Goal: Task Accomplishment & Management: Use online tool/utility

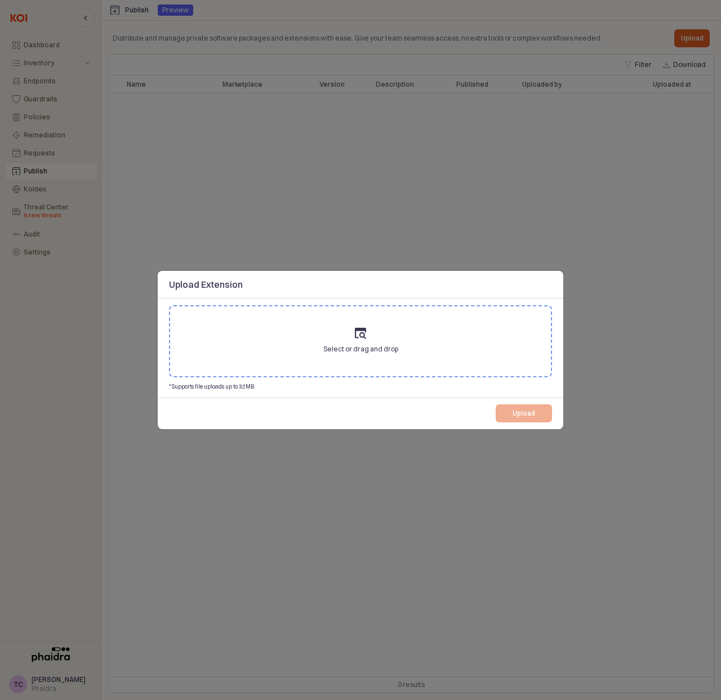
click at [222, 387] on p "* Supports file uploads up to 32MB" at bounding box center [295, 386] width 252 height 8
click at [260, 341] on label "Select or drag and drop" at bounding box center [360, 341] width 381 height 70
click at [360, 341] on input "Select or drag and drop" at bounding box center [360, 341] width 1 height 1
drag, startPoint x: 532, startPoint y: 143, endPoint x: 310, endPoint y: 168, distance: 223.8
click at [532, 143] on div at bounding box center [360, 350] width 721 height 700
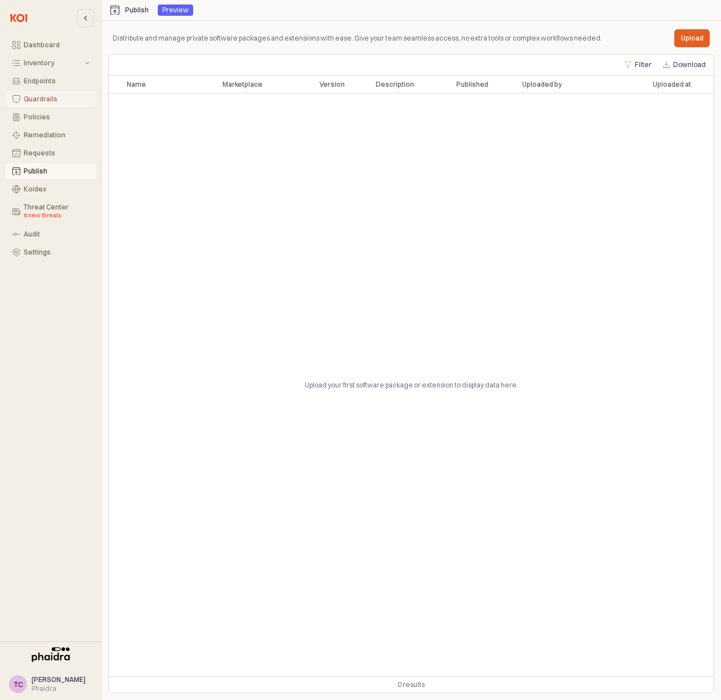
click at [53, 93] on button "Guardrails" at bounding box center [51, 99] width 91 height 16
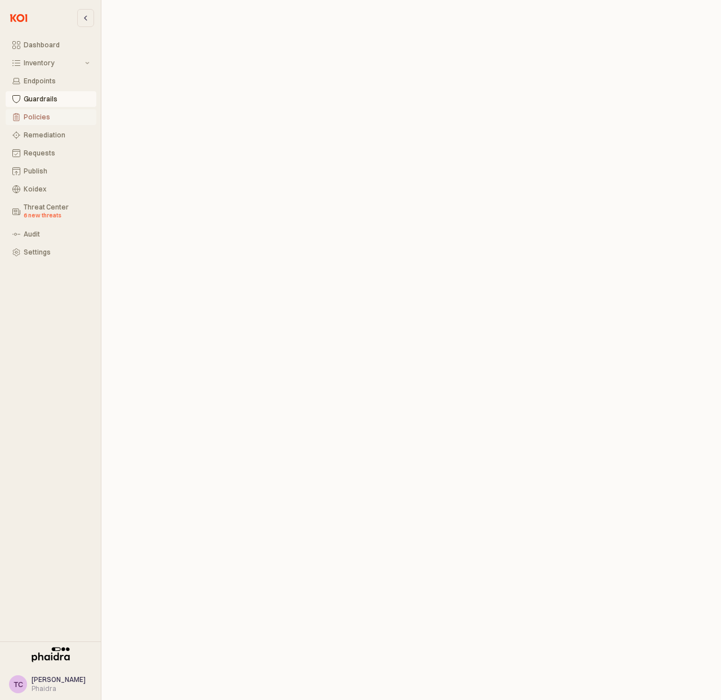
click at [51, 115] on div "Policies" at bounding box center [57, 117] width 66 height 8
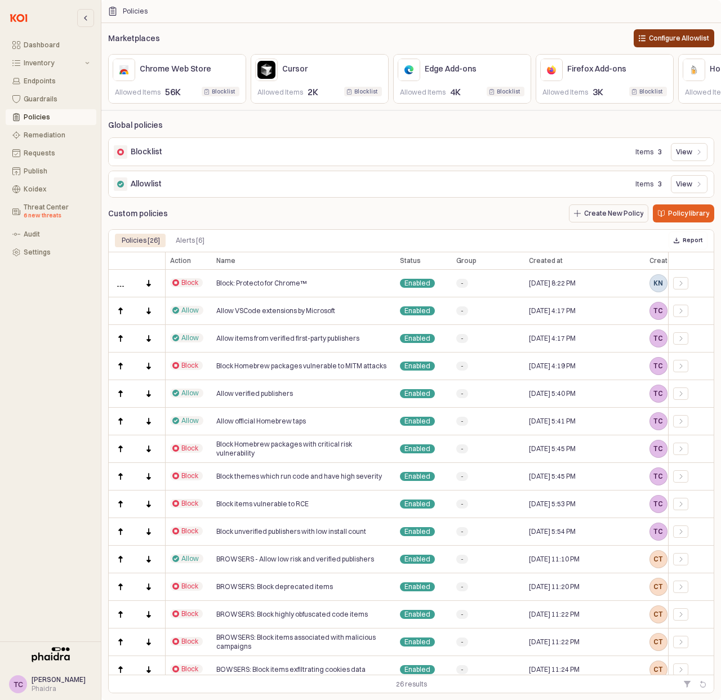
click at [680, 34] on p "Configure Allowlist" at bounding box center [679, 38] width 60 height 9
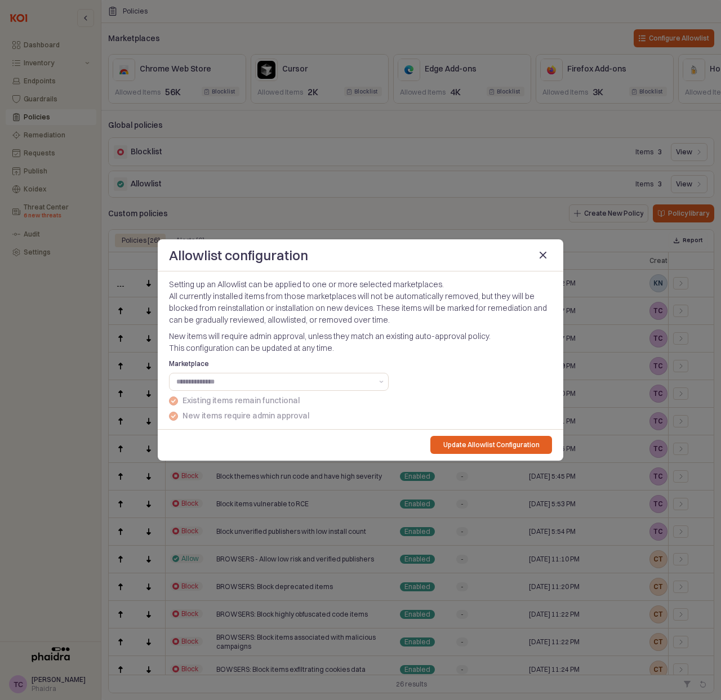
click at [311, 370] on div "Marketplace" at bounding box center [279, 375] width 220 height 32
click at [314, 378] on input "Marketplace" at bounding box center [274, 381] width 196 height 11
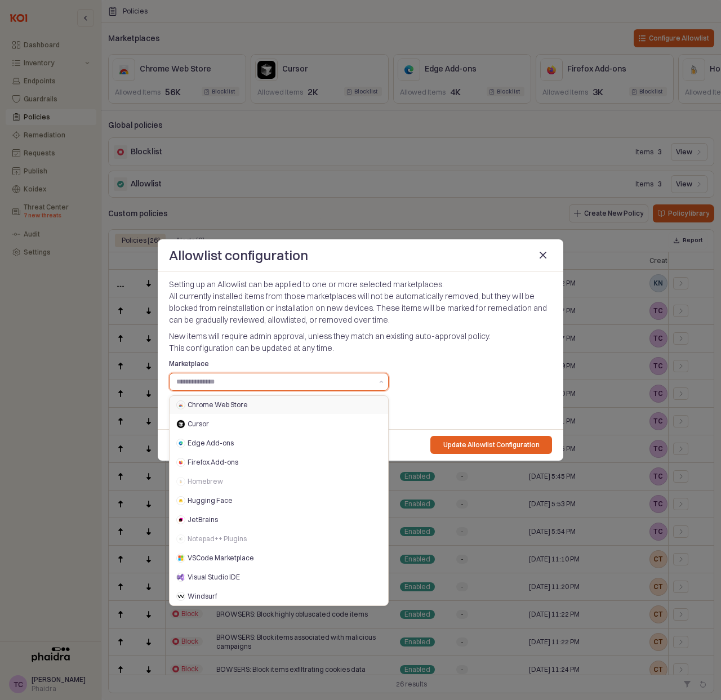
click at [321, 401] on div "Chrome Web Store" at bounding box center [280, 404] width 187 height 9
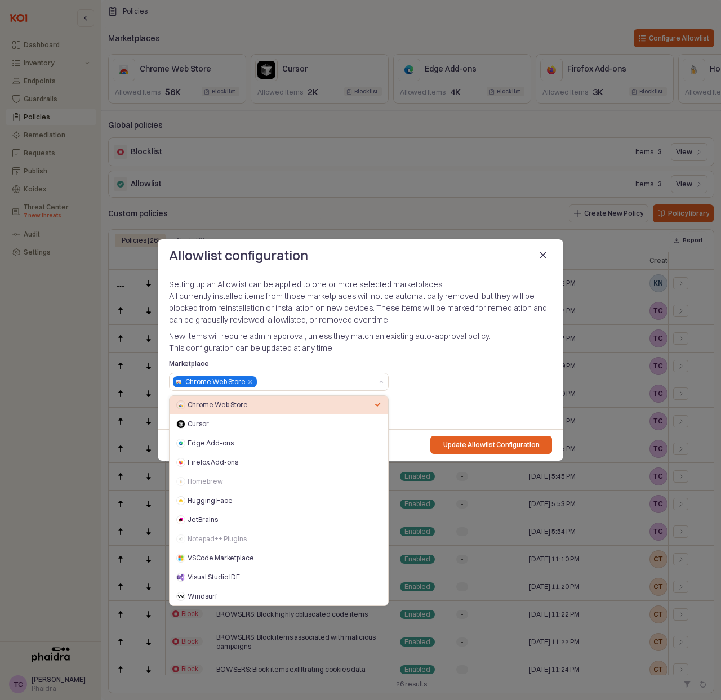
click at [325, 345] on p "New items will require admin approval, unless they match an existing auto-appro…" at bounding box center [360, 342] width 383 height 24
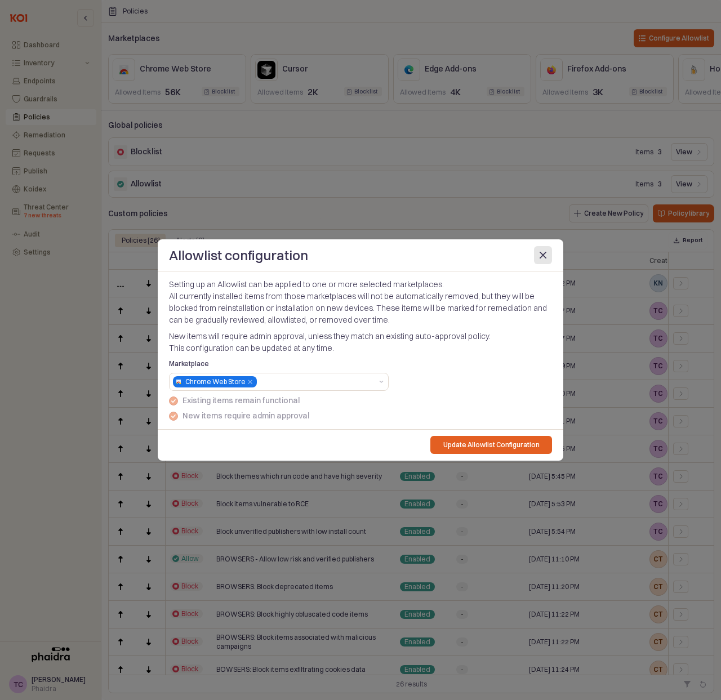
click at [539, 252] on icon "Close" at bounding box center [542, 255] width 7 height 7
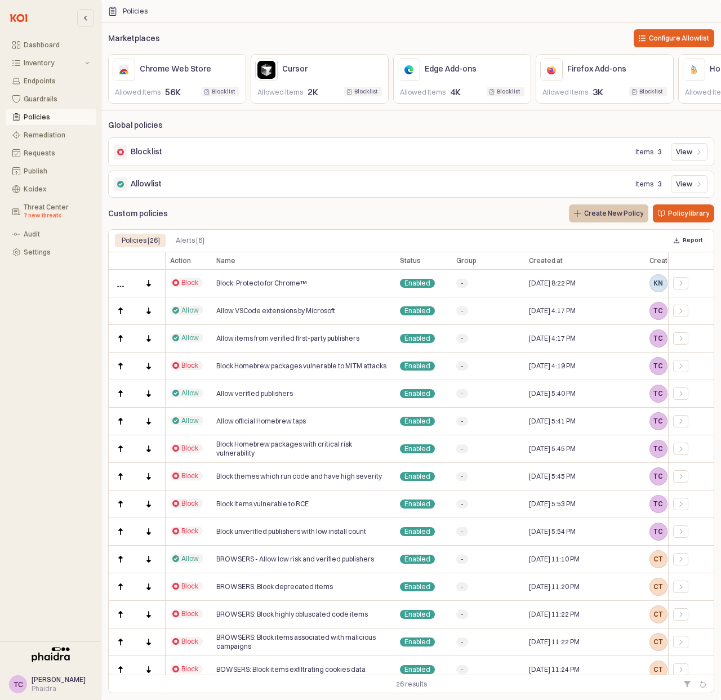
click at [618, 214] on p "Create New Policy" at bounding box center [613, 213] width 59 height 9
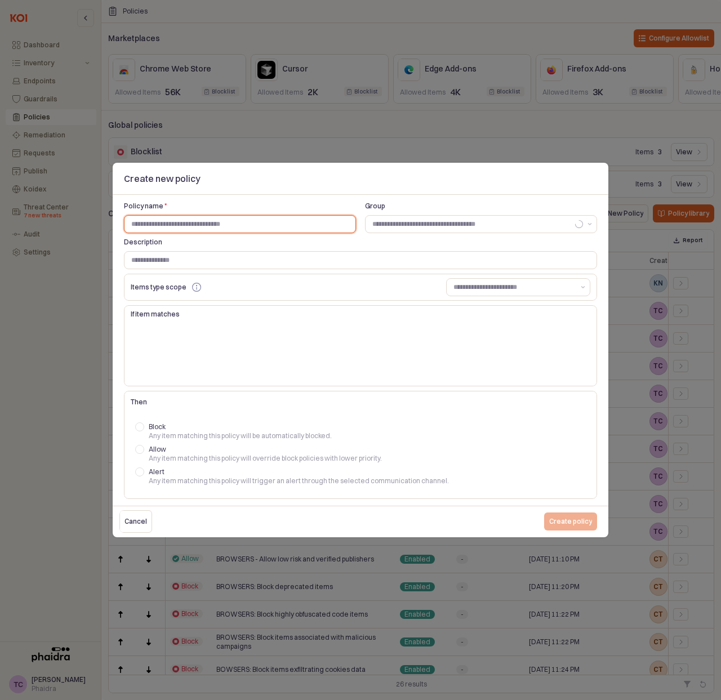
click at [234, 223] on input "Policy name *" at bounding box center [239, 224] width 231 height 17
click at [506, 108] on div at bounding box center [360, 350] width 721 height 700
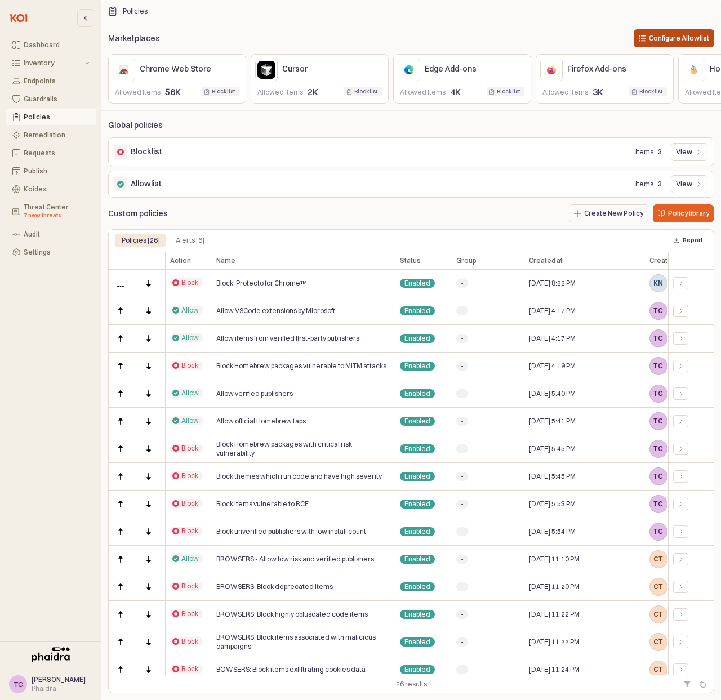
click at [662, 41] on p "Configure Allowlist" at bounding box center [679, 38] width 60 height 9
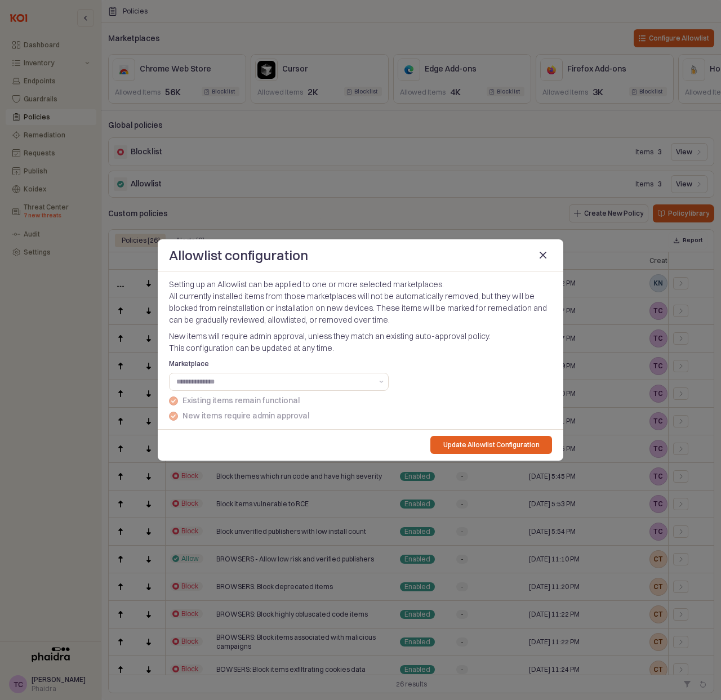
click at [333, 341] on p "New items will require admin approval, unless they match an existing auto-appro…" at bounding box center [360, 342] width 383 height 24
click at [542, 260] on div "Close" at bounding box center [542, 255] width 17 height 17
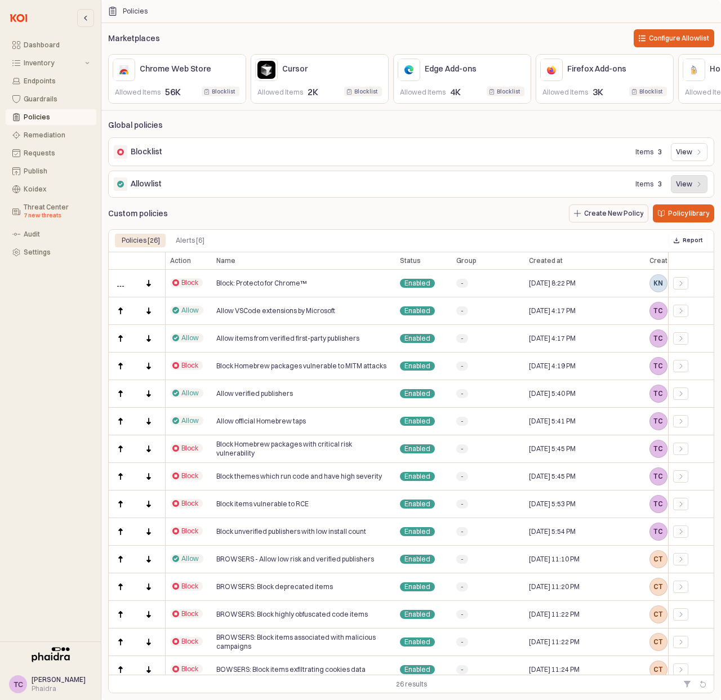
click at [691, 189] on p "View" at bounding box center [684, 184] width 16 height 9
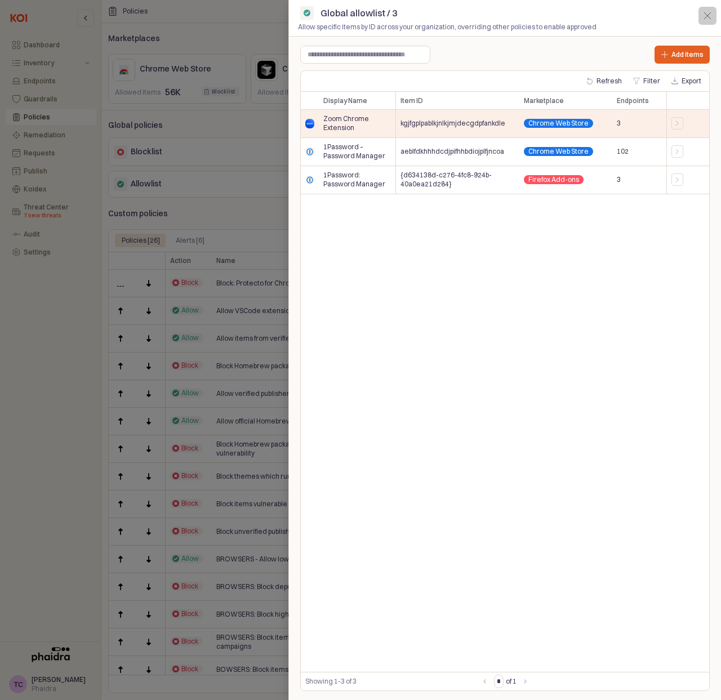
click at [714, 16] on div "button" at bounding box center [707, 15] width 17 height 17
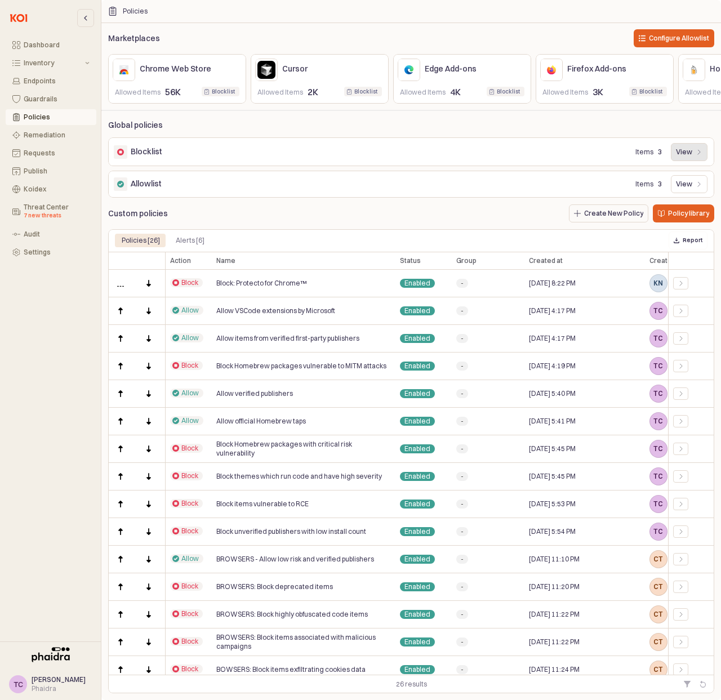
click at [677, 157] on p "View" at bounding box center [684, 152] width 16 height 9
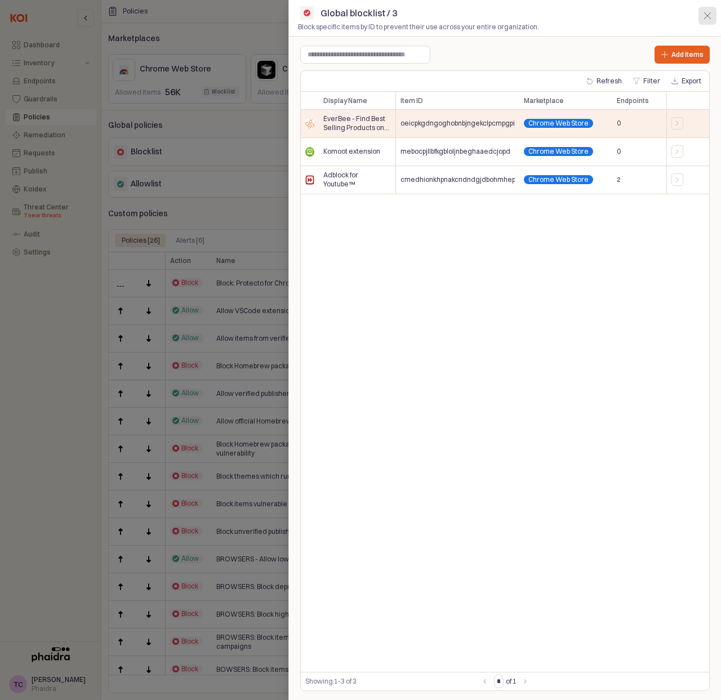
click at [709, 9] on div "button" at bounding box center [707, 15] width 17 height 17
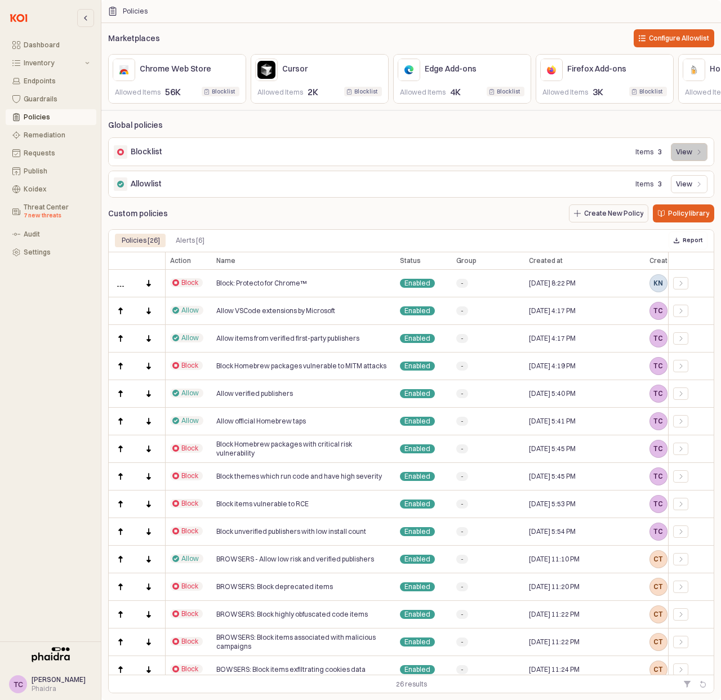
click at [694, 159] on div "View" at bounding box center [689, 152] width 26 height 17
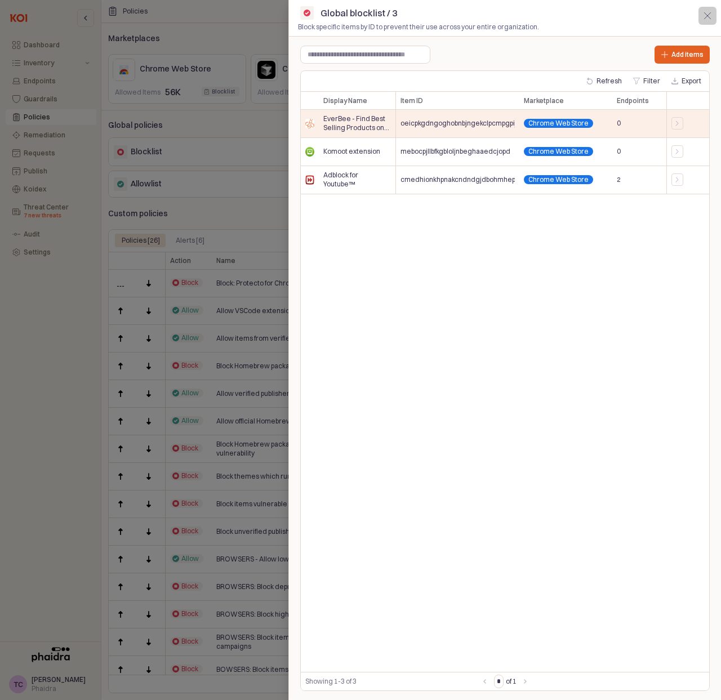
click at [708, 10] on div "button" at bounding box center [707, 15] width 17 height 17
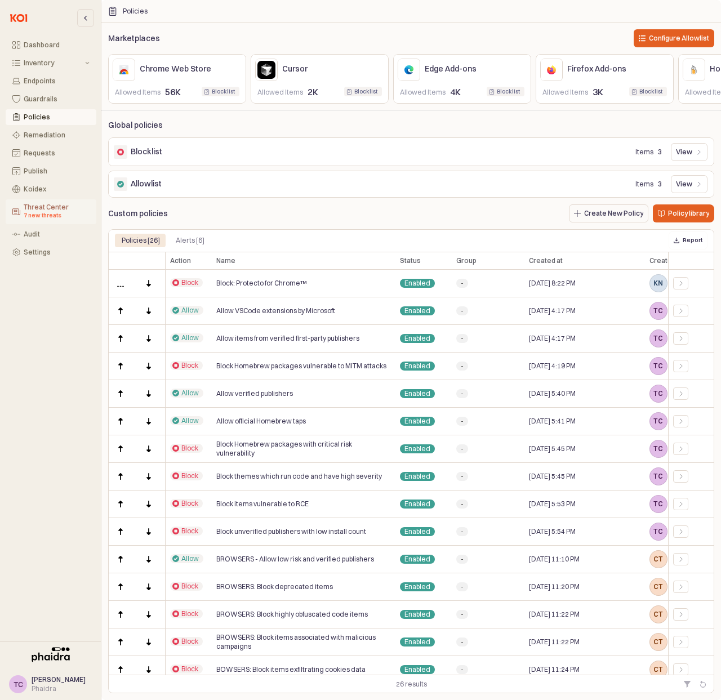
click at [43, 214] on div "7 new threats" at bounding box center [57, 215] width 66 height 9
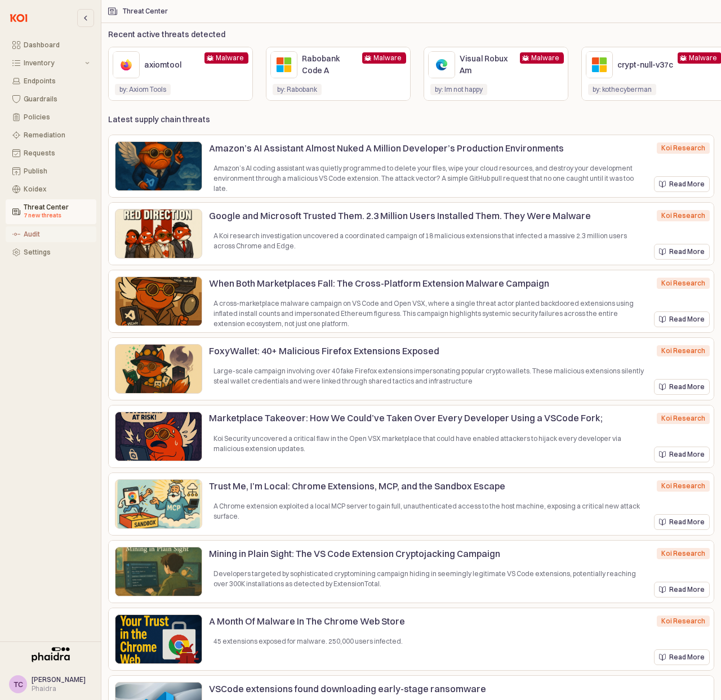
click at [52, 240] on button "Audit" at bounding box center [51, 234] width 91 height 16
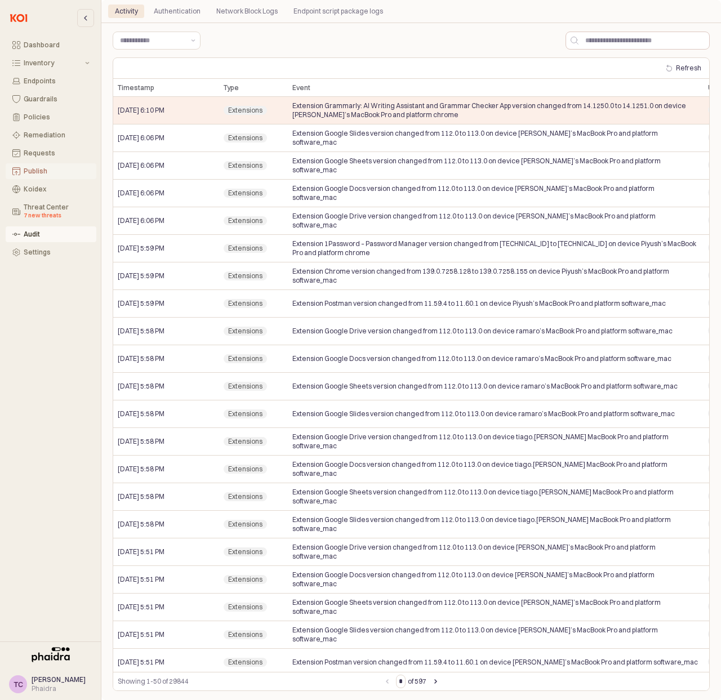
click at [53, 173] on div "Publish" at bounding box center [57, 171] width 66 height 8
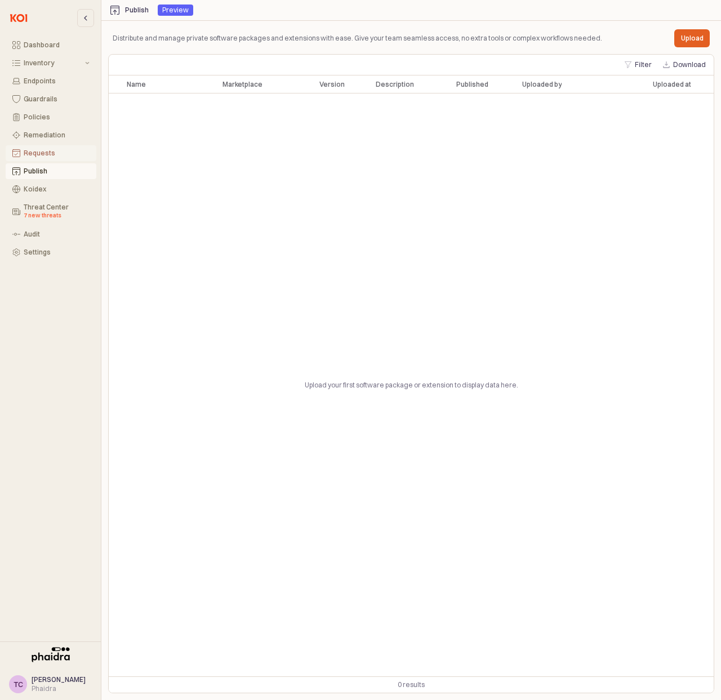
click at [50, 156] on div "Requests" at bounding box center [57, 153] width 66 height 8
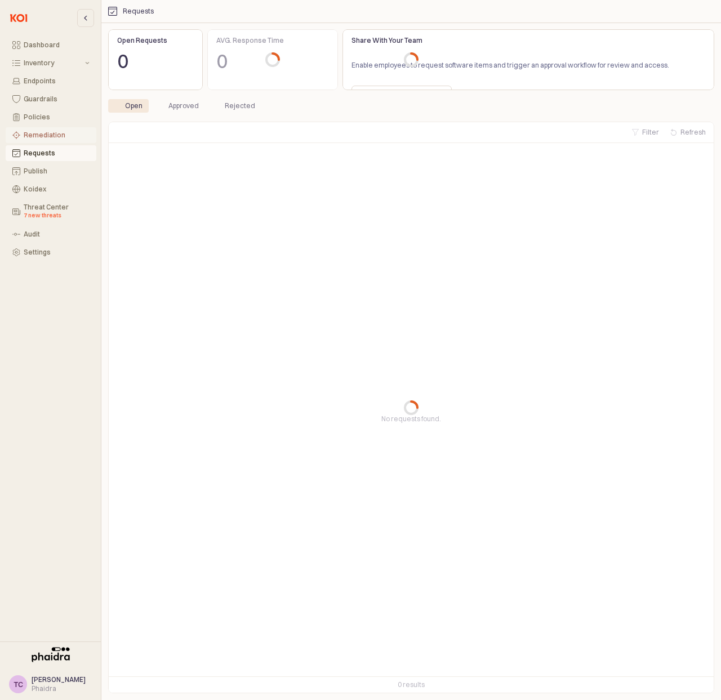
click at [53, 138] on div "Remediation" at bounding box center [57, 135] width 66 height 8
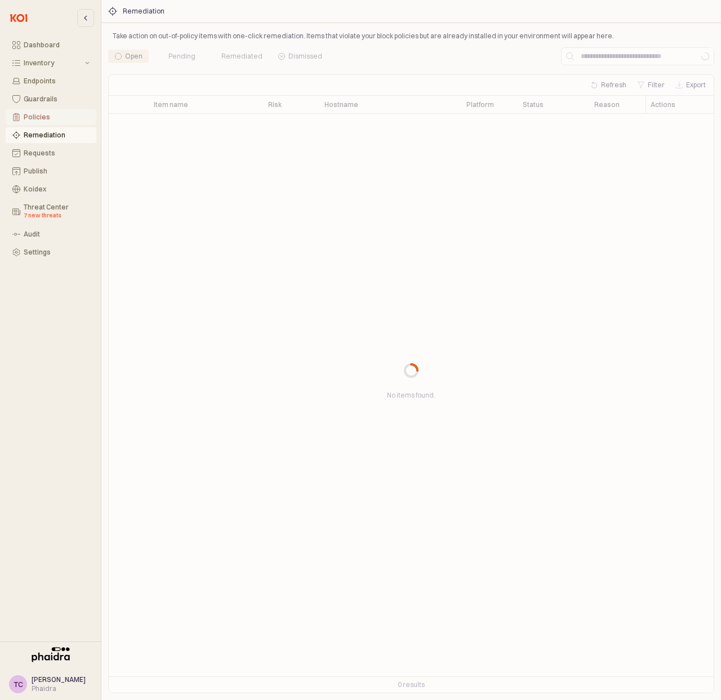
click at [52, 117] on div "Policies" at bounding box center [57, 117] width 66 height 8
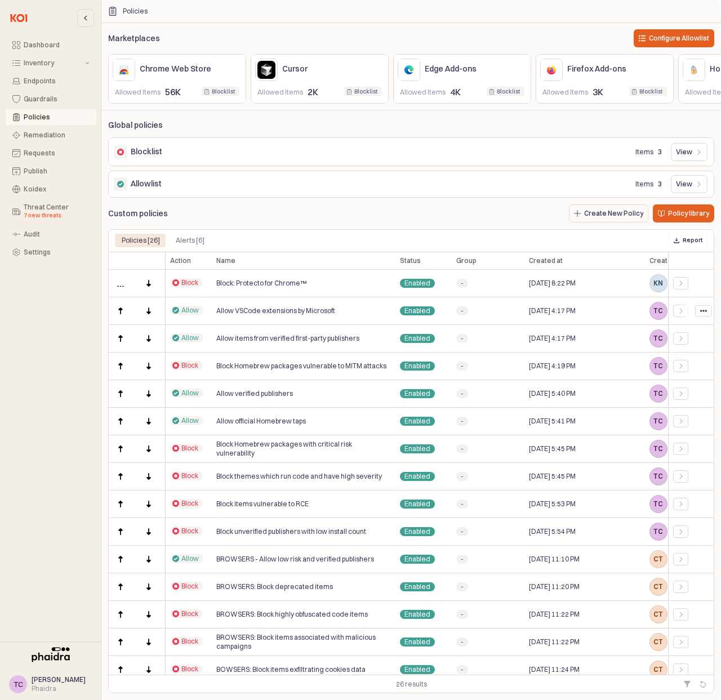
scroll to position [319, 0]
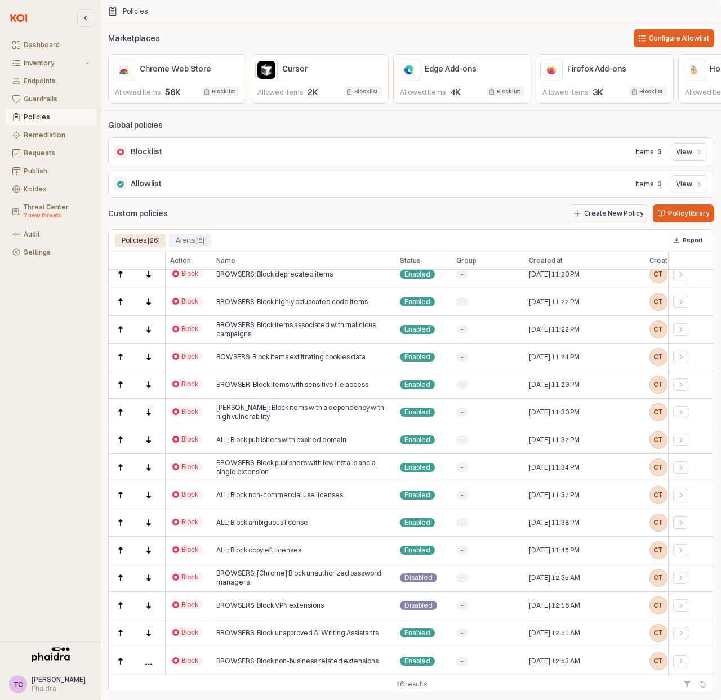
click at [186, 245] on div "Alerts [6]" at bounding box center [190, 241] width 29 height 14
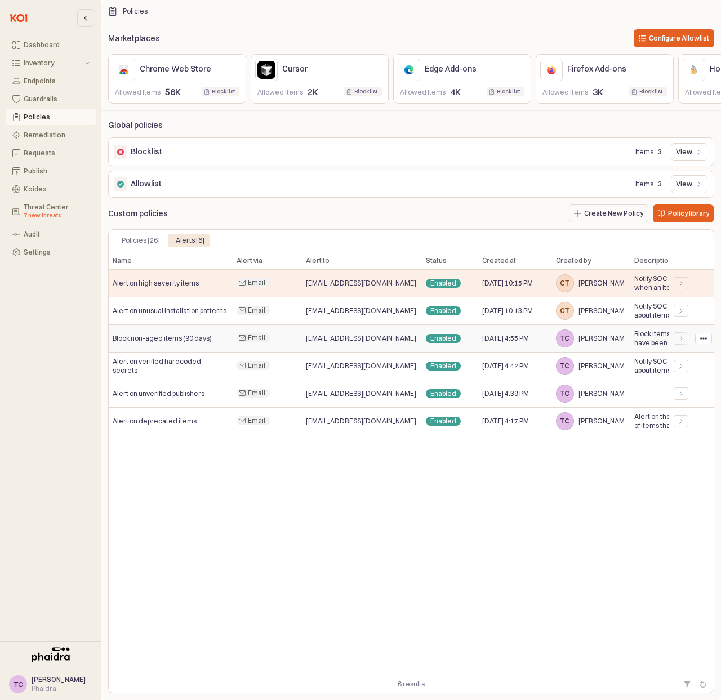
click at [212, 350] on div "Block non-aged items (90 days)" at bounding box center [170, 339] width 124 height 28
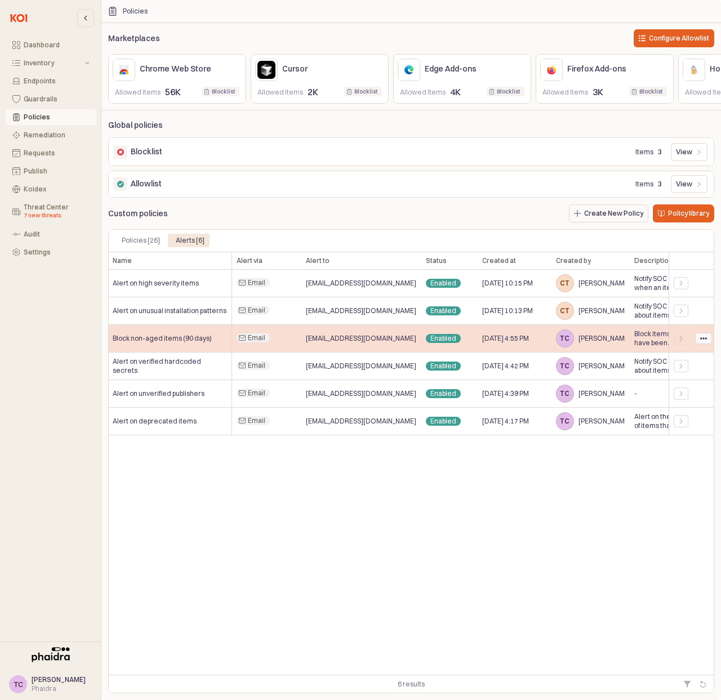
click at [703, 339] on circle "App Frame" at bounding box center [703, 338] width 2 height 2
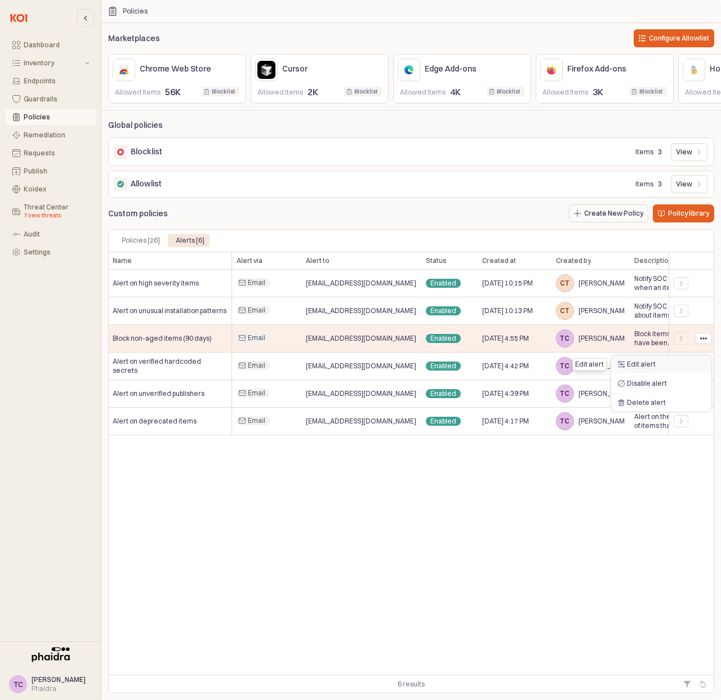
click at [691, 361] on div "Edit alert" at bounding box center [662, 364] width 71 height 9
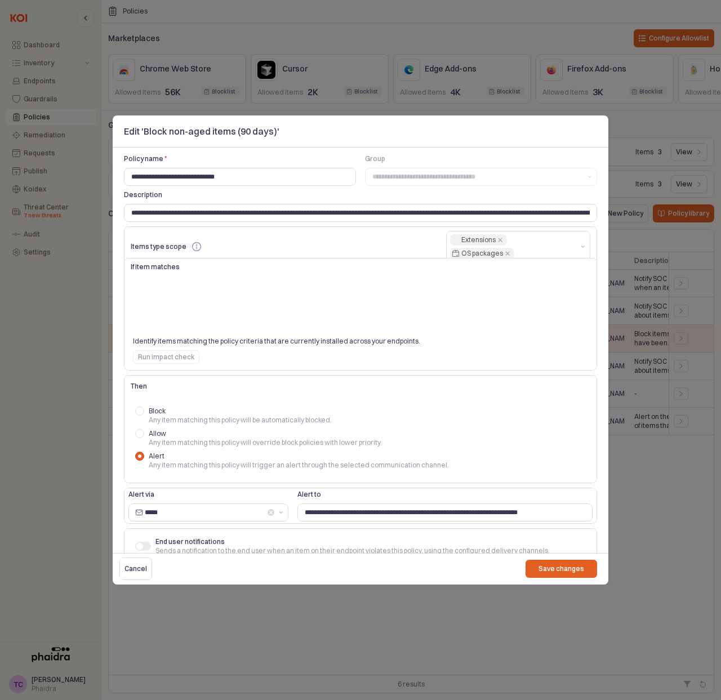
scroll to position [36, 0]
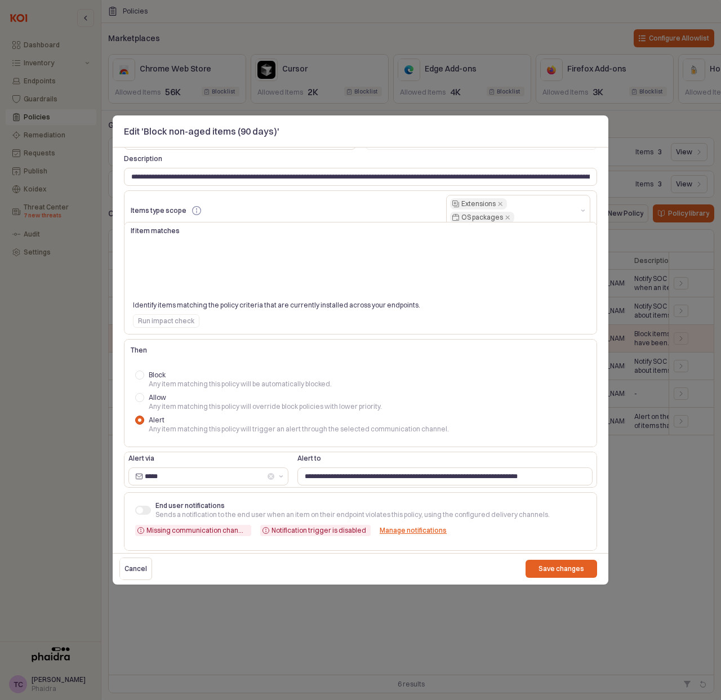
click at [668, 522] on div at bounding box center [360, 350] width 721 height 700
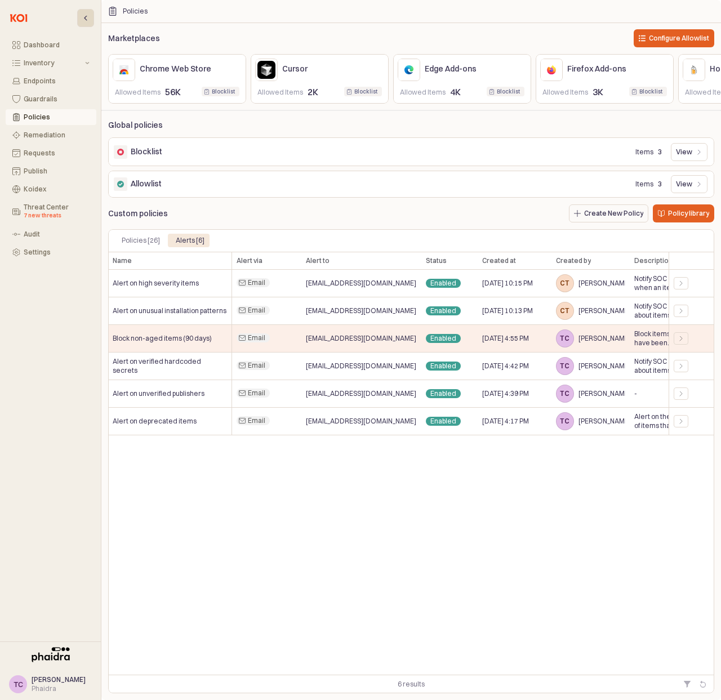
click at [78, 20] on button "button" at bounding box center [85, 18] width 17 height 18
click at [30, 251] on div "Settings" at bounding box center [57, 252] width 66 height 8
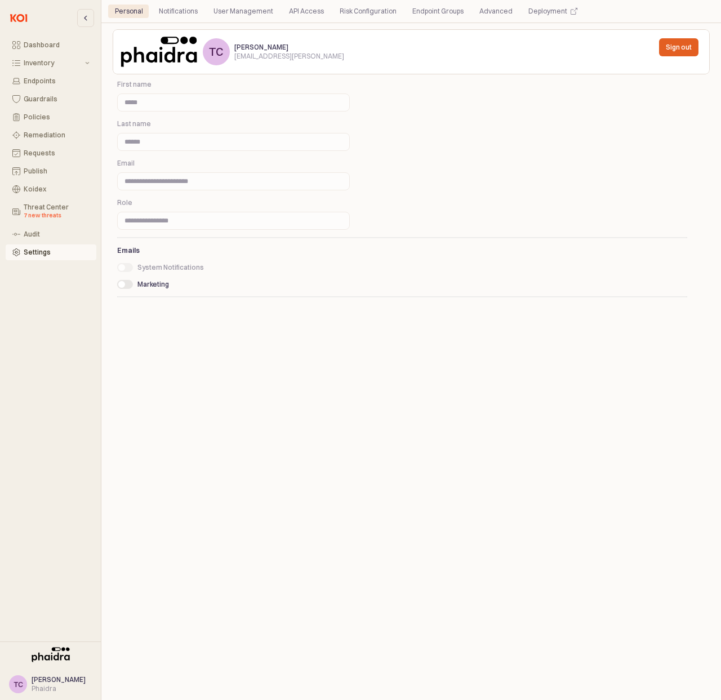
drag, startPoint x: 45, startPoint y: 686, endPoint x: 52, endPoint y: 674, distance: 13.4
click at [45, 685] on div "Phaidra" at bounding box center [59, 688] width 54 height 9
click at [51, 680] on span "[PERSON_NAME]" at bounding box center [59, 679] width 54 height 8
drag, startPoint x: 41, startPoint y: 682, endPoint x: 25, endPoint y: 686, distance: 15.6
click at [41, 682] on span "[PERSON_NAME]" at bounding box center [59, 679] width 54 height 8
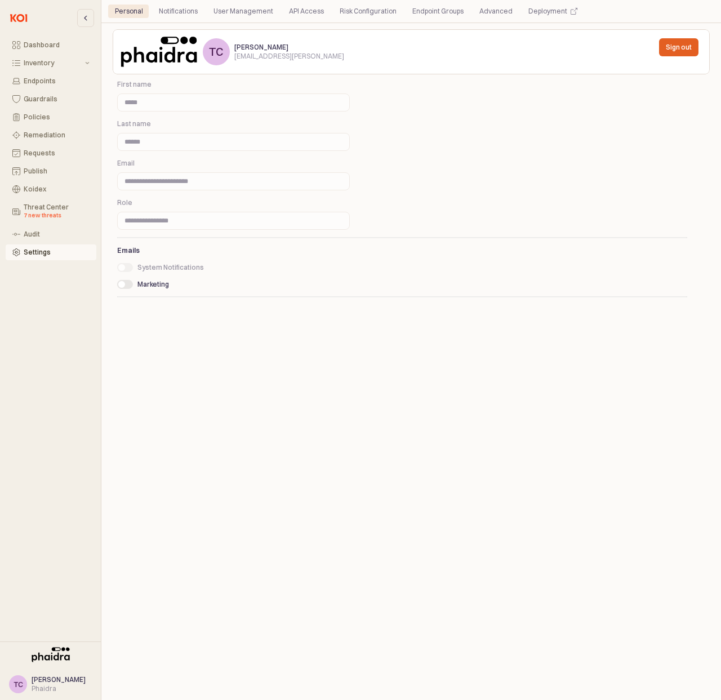
click at [21, 683] on div "TC" at bounding box center [19, 683] width 10 height 11
click at [529, 12] on div "Deployment" at bounding box center [547, 12] width 39 height 14
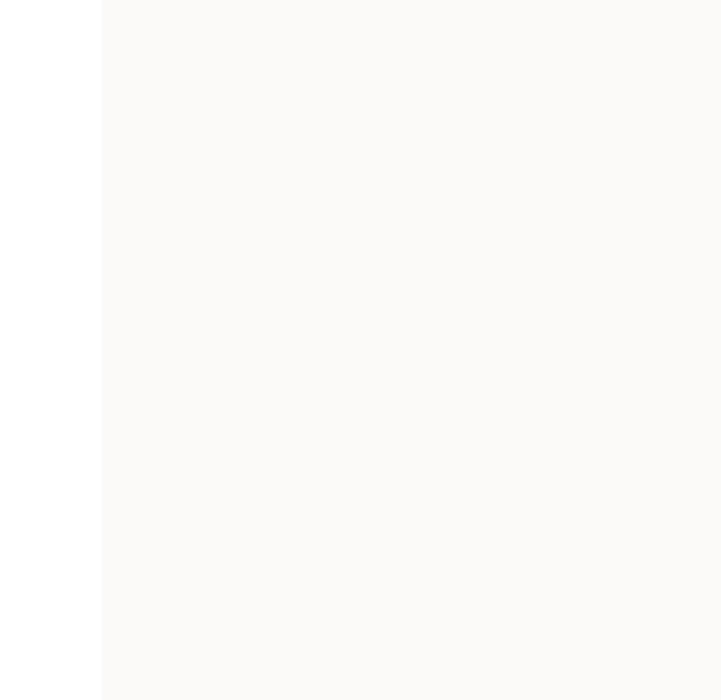
click at [288, 129] on div "App Frame" at bounding box center [410, 350] width 619 height 700
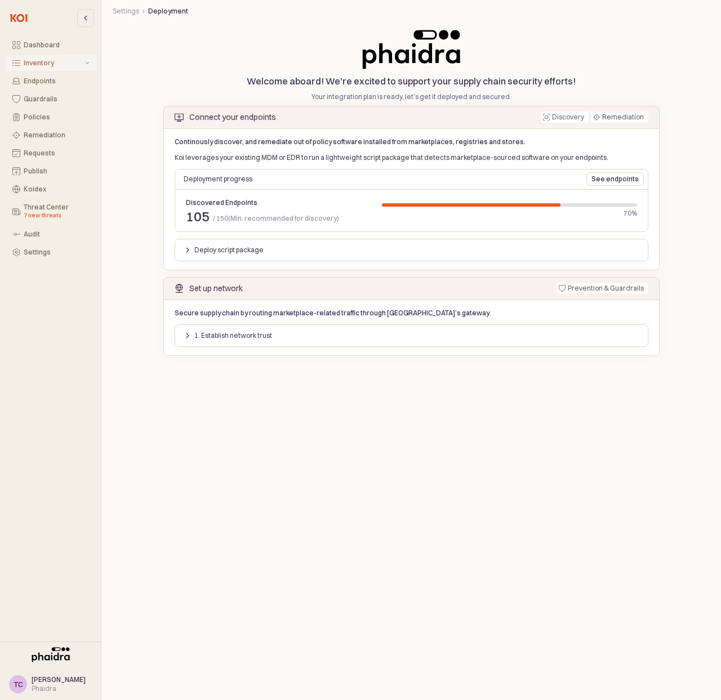
click at [60, 62] on div "Inventory" at bounding box center [53, 63] width 59 height 8
click at [54, 43] on div "Dashboard" at bounding box center [57, 45] width 66 height 8
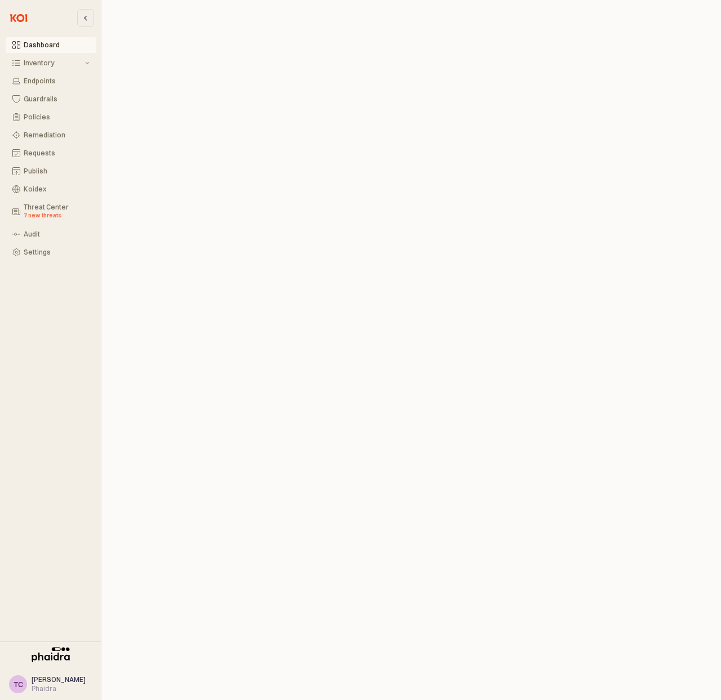
scroll to position [3, 0]
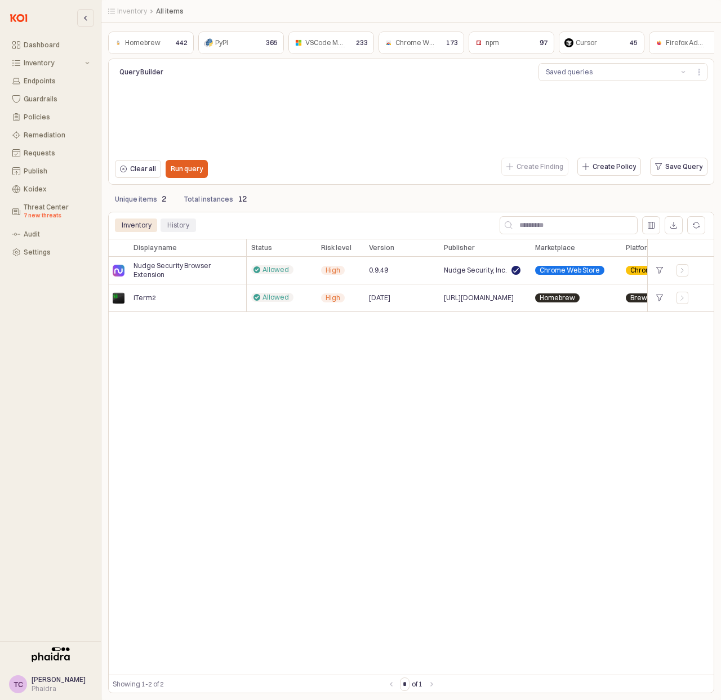
click at [177, 227] on div "History" at bounding box center [178, 225] width 22 height 14
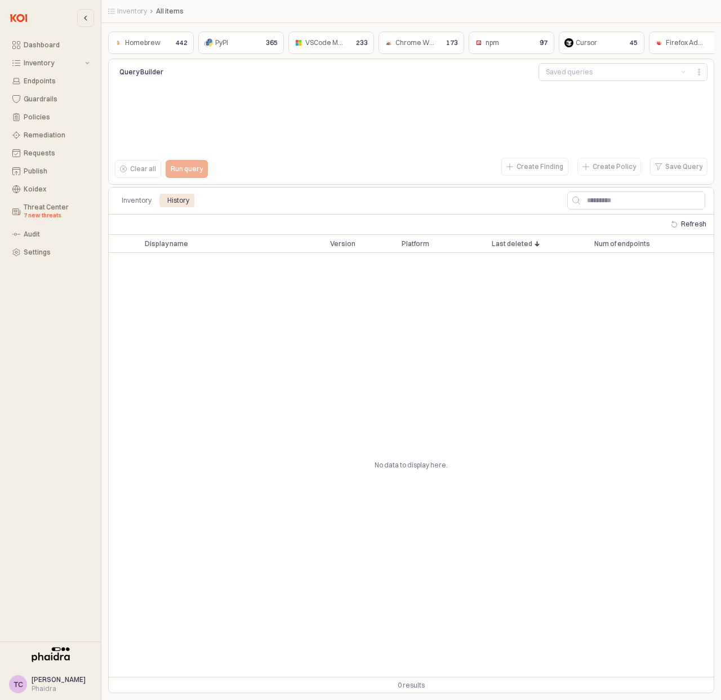
click at [131, 190] on div "Inventory History" at bounding box center [214, 200] width 198 height 23
click at [134, 199] on div "Inventory" at bounding box center [137, 201] width 30 height 14
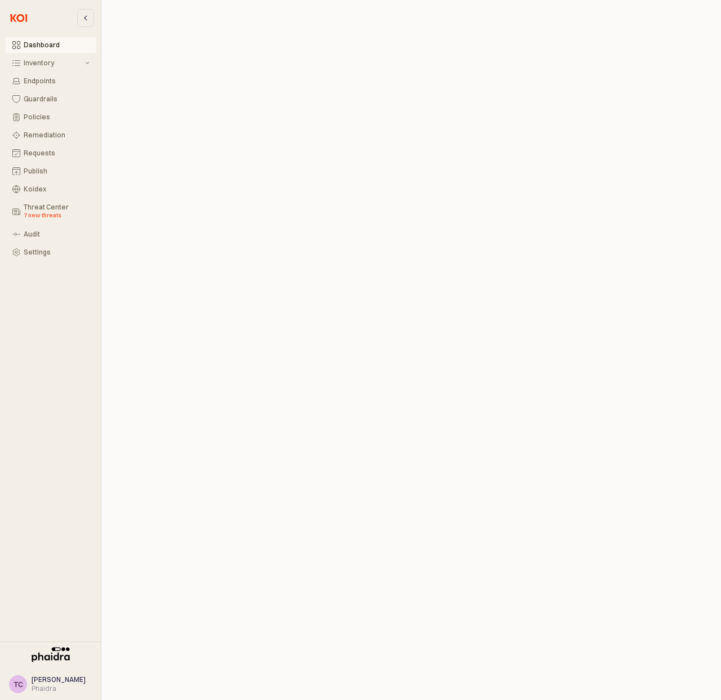
scroll to position [3, 0]
click at [45, 93] on button "Guardrails" at bounding box center [51, 99] width 91 height 16
click at [53, 170] on div "Publish" at bounding box center [57, 171] width 66 height 8
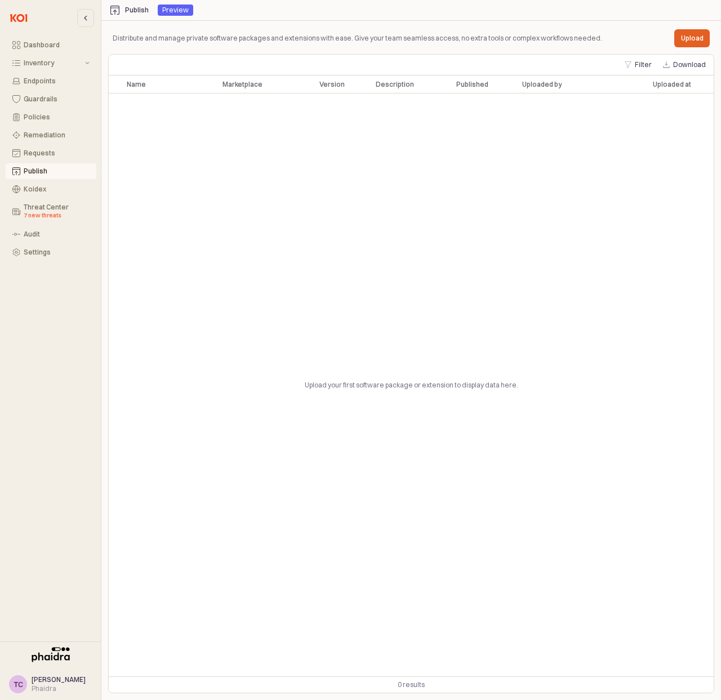
click at [395, 378] on div "Upload your first software package or extension to display data here." at bounding box center [411, 384] width 605 height 583
click at [696, 46] on button "Upload" at bounding box center [691, 38] width 35 height 18
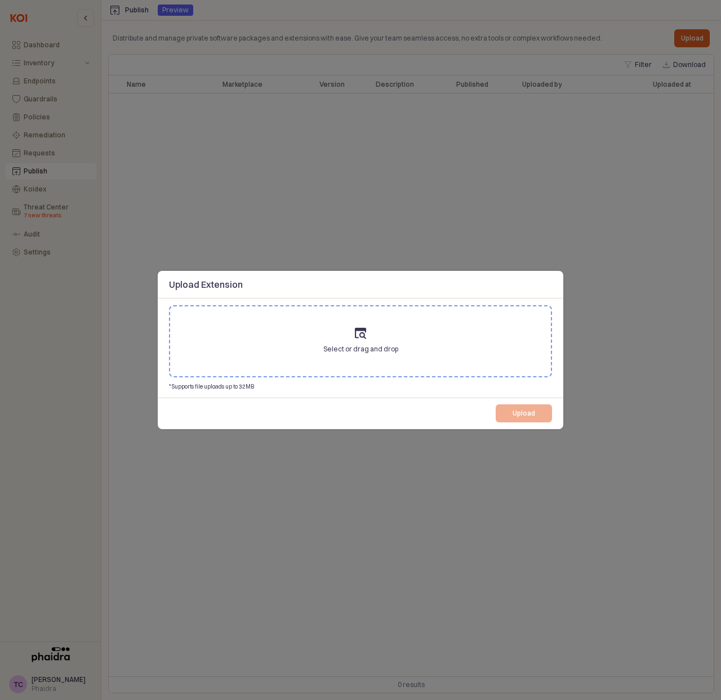
click at [376, 348] on span "Select or drag and drop" at bounding box center [360, 348] width 75 height 11
click at [361, 342] on input "Select or drag and drop" at bounding box center [360, 341] width 1 height 1
click at [534, 254] on div at bounding box center [360, 350] width 721 height 700
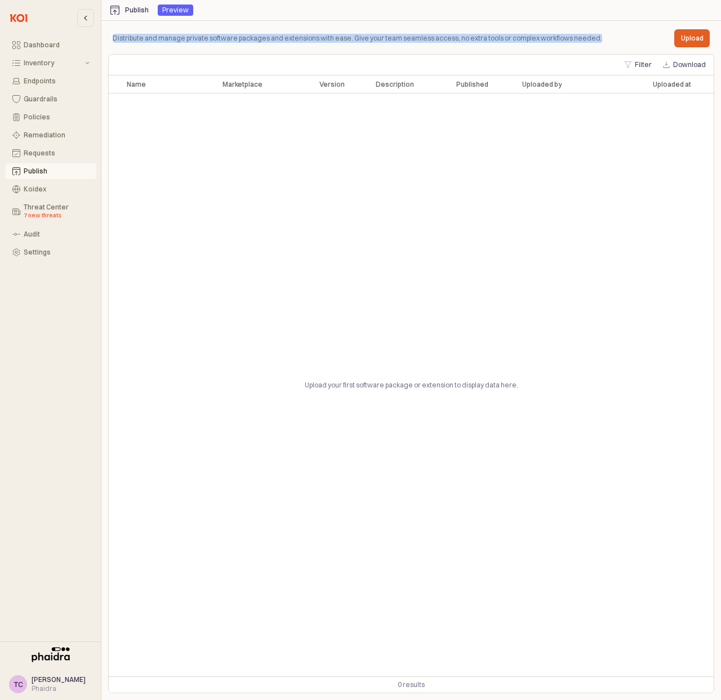
drag, startPoint x: 593, startPoint y: 35, endPoint x: 114, endPoint y: 39, distance: 479.7
click at [114, 39] on div "Distribute and manage private software packages and extensions with ease. Give …" at bounding box center [411, 38] width 606 height 23
drag, startPoint x: 116, startPoint y: 39, endPoint x: 122, endPoint y: 34, distance: 8.0
click at [117, 39] on p "Distribute and manage private software packages and extensions with ease. Give …" at bounding box center [357, 38] width 489 height 10
click at [164, 8] on div "Preview" at bounding box center [175, 10] width 26 height 11
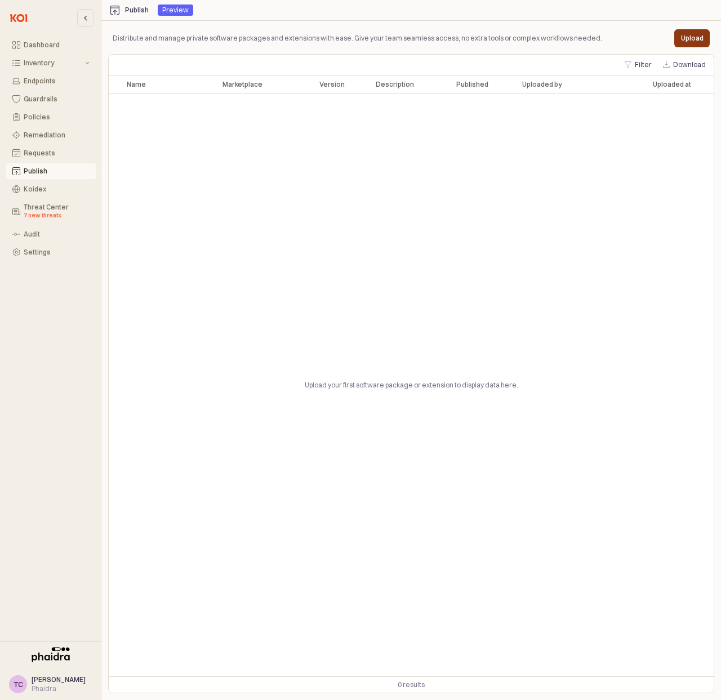
click at [694, 29] on button "Upload" at bounding box center [691, 38] width 35 height 18
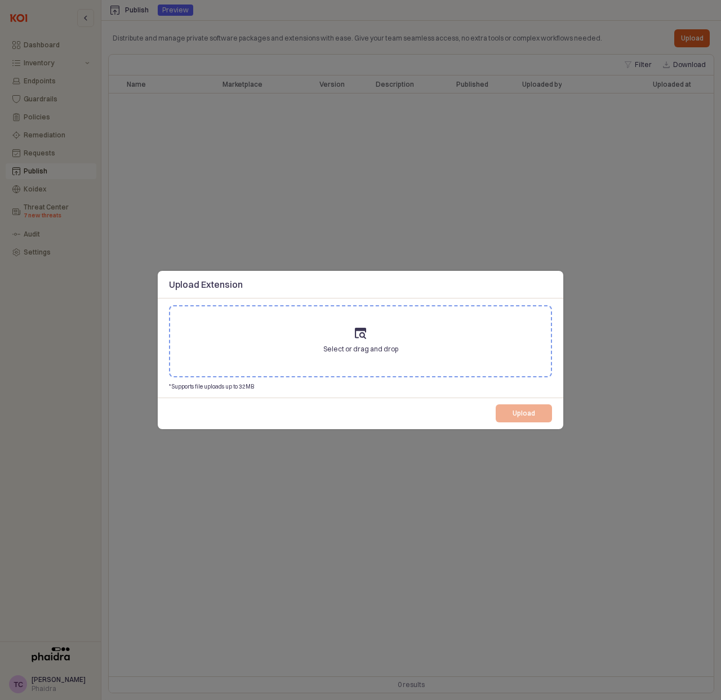
click at [348, 205] on div at bounding box center [360, 350] width 721 height 700
